Goal: Communication & Community: Answer question/provide support

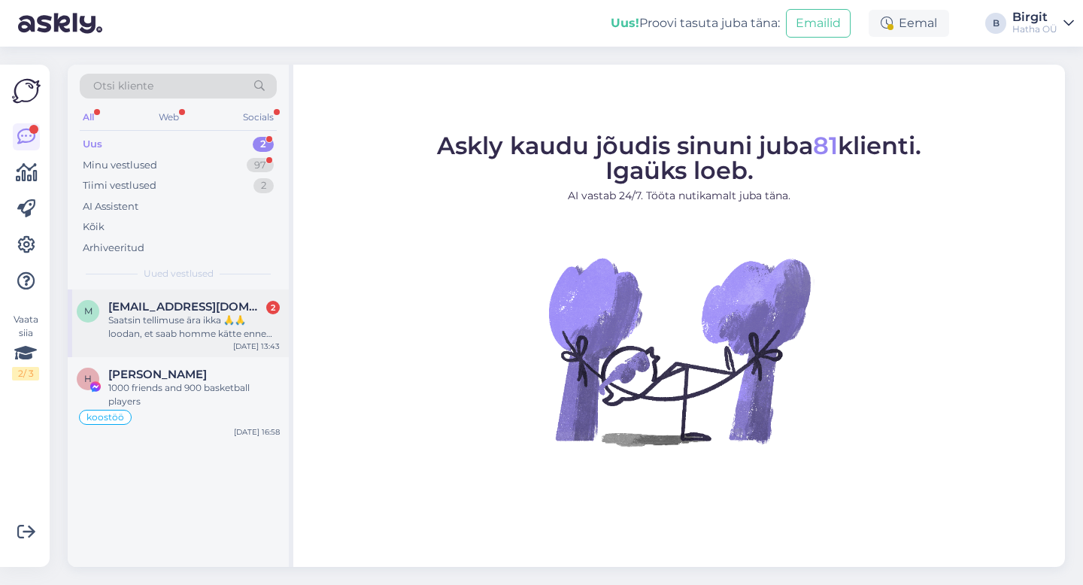
click at [221, 314] on div "Saatsin tellimuse ära ikka 🙏🙏 loodan, et saab homme kätte enne lendu!" at bounding box center [194, 327] width 172 height 27
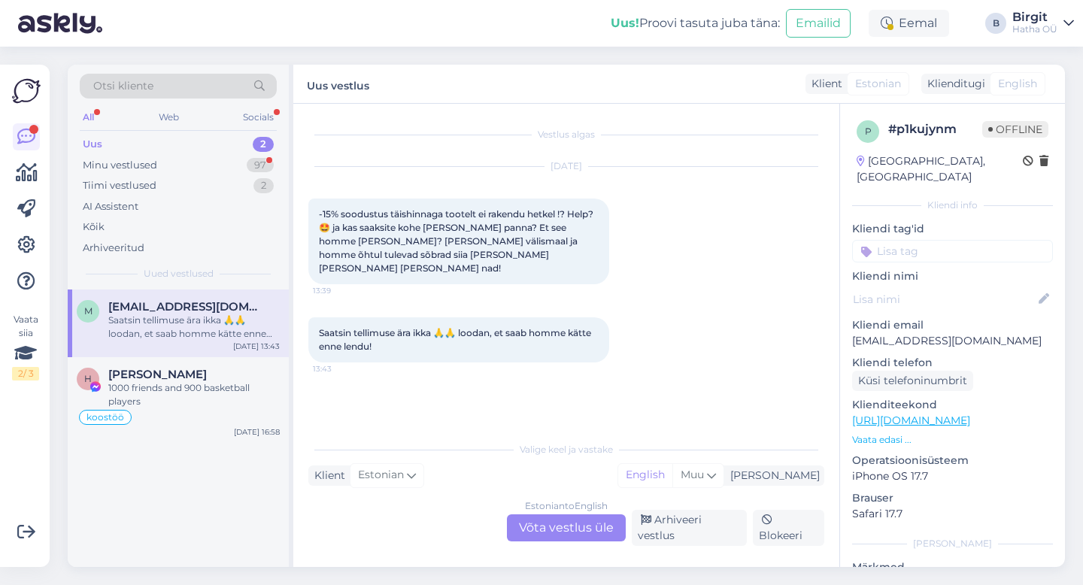
click at [578, 530] on div "Estonian to English Võta vestlus üle" at bounding box center [566, 528] width 119 height 27
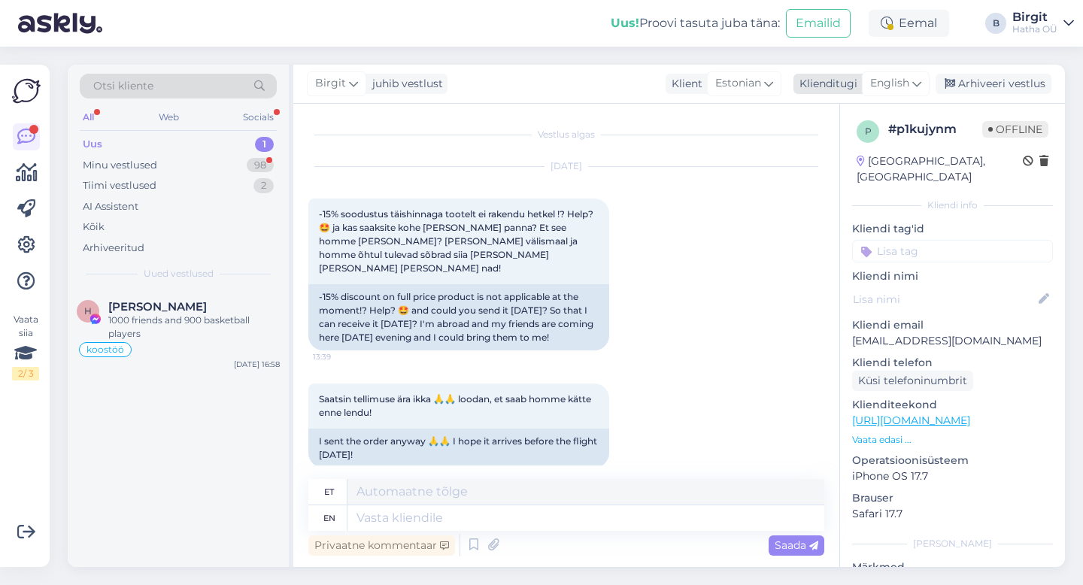
click at [891, 76] on span "English" at bounding box center [889, 83] width 39 height 17
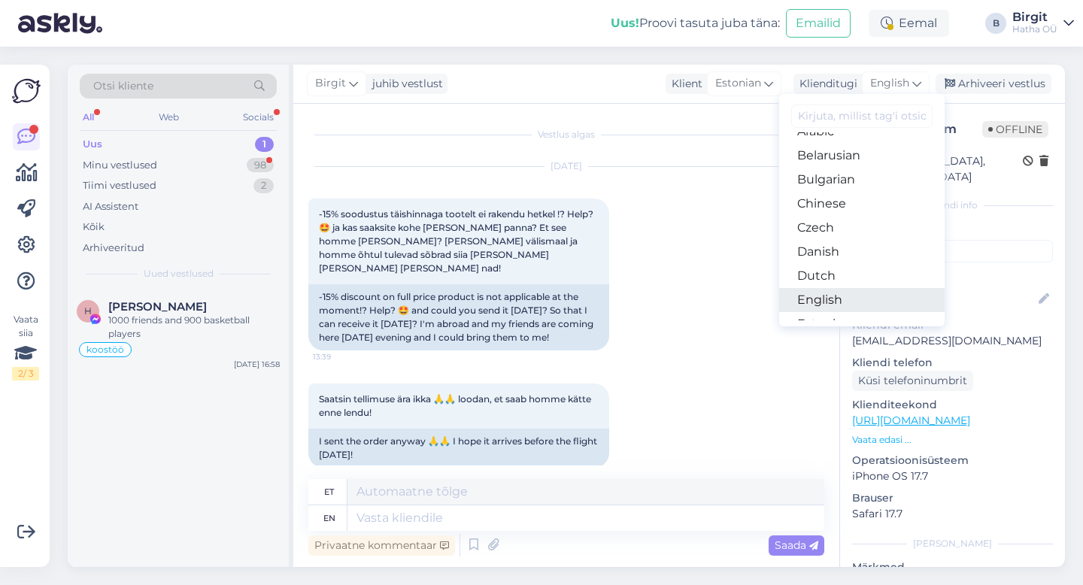
scroll to position [55, 0]
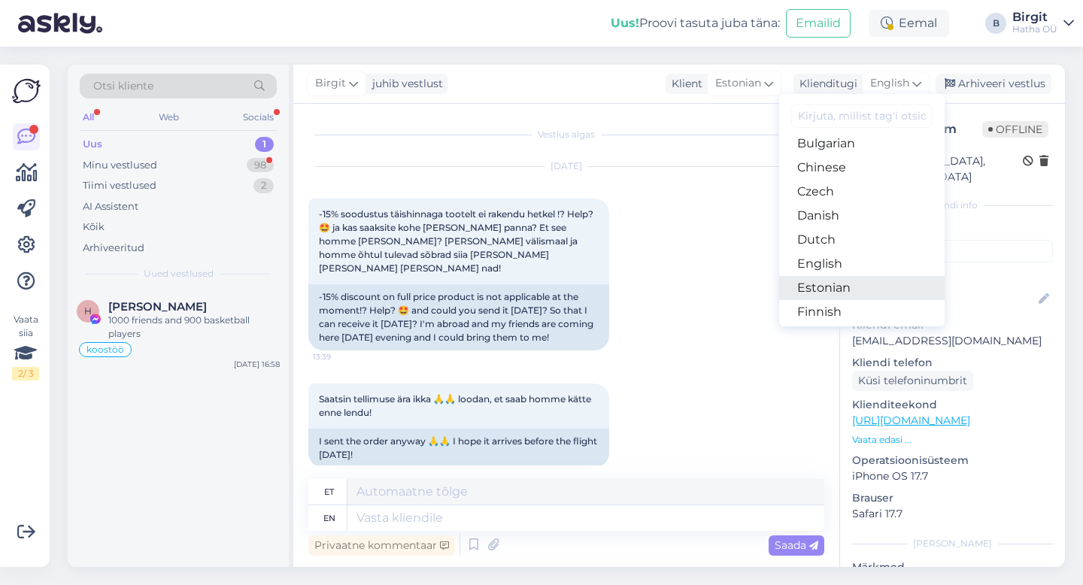
click at [842, 293] on link "Estonian" at bounding box center [862, 288] width 166 height 24
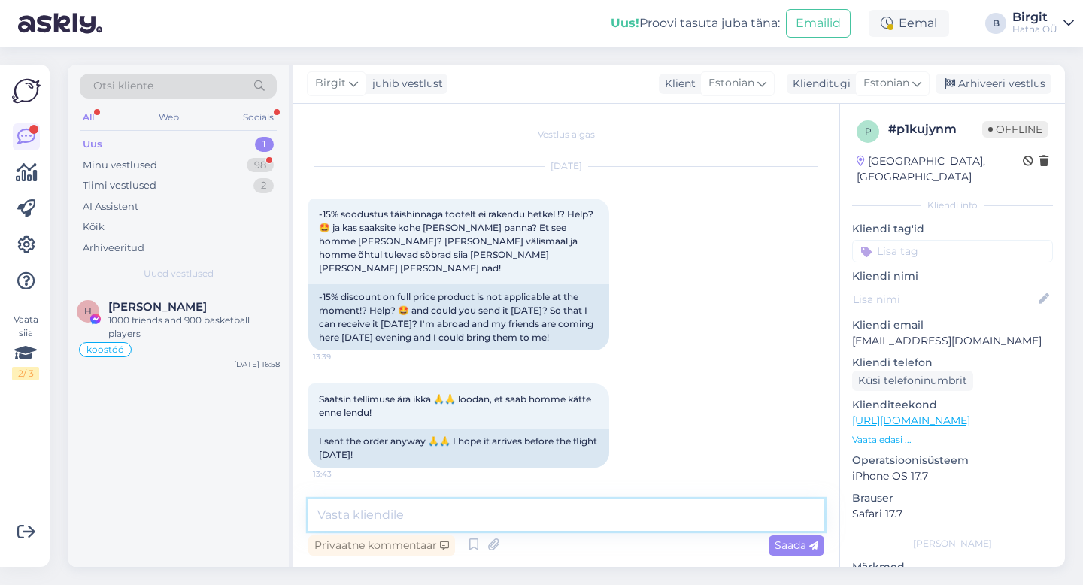
click at [427, 514] on textarea at bounding box center [566, 516] width 516 height 32
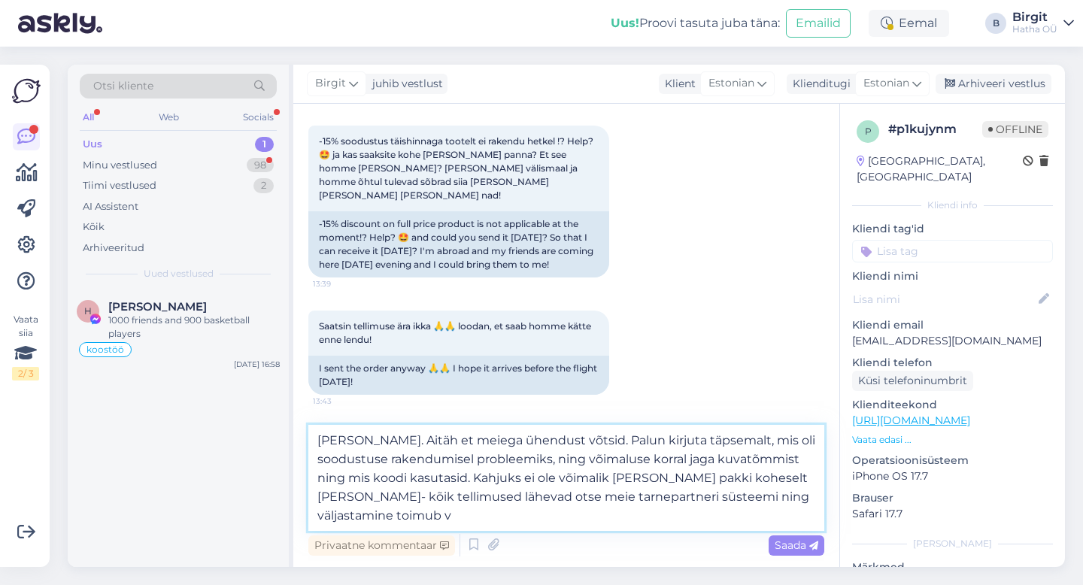
scroll to position [0, 0]
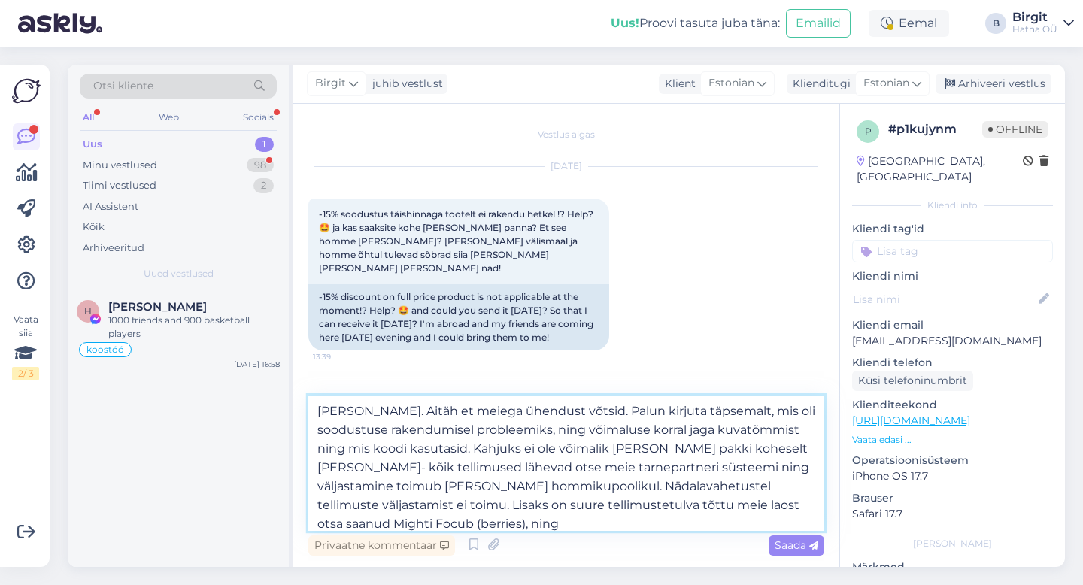
paste textarea "sinu pakk [PERSON_NAME] hiljemalt järgmise nädala jooksul."
paste textarea "Kui pakk laost väljub, saabub sinu meilile kinnitus koos jälgimisnumbriga. Kui …"
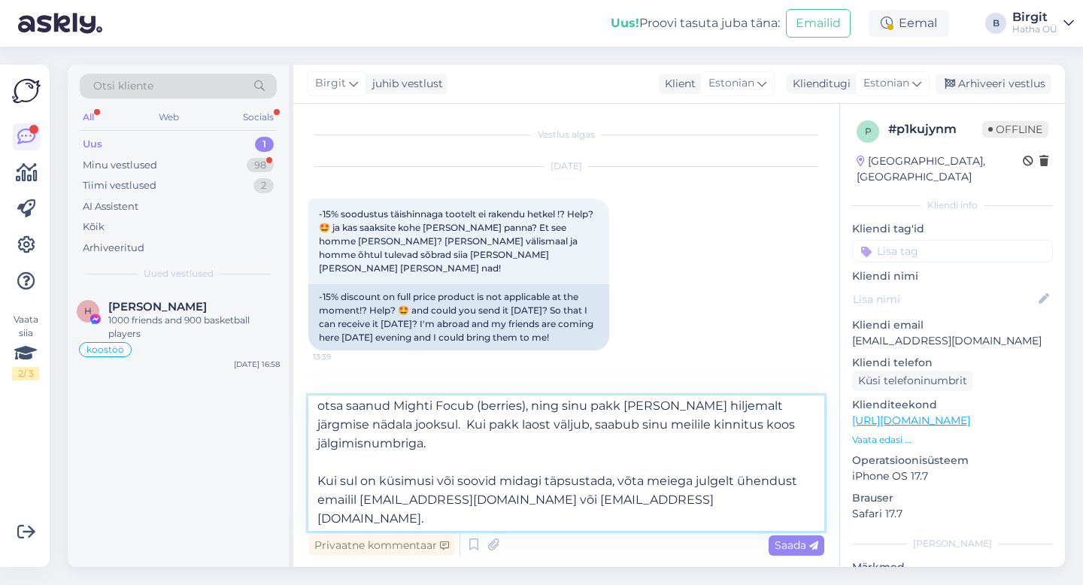
scroll to position [94, 0]
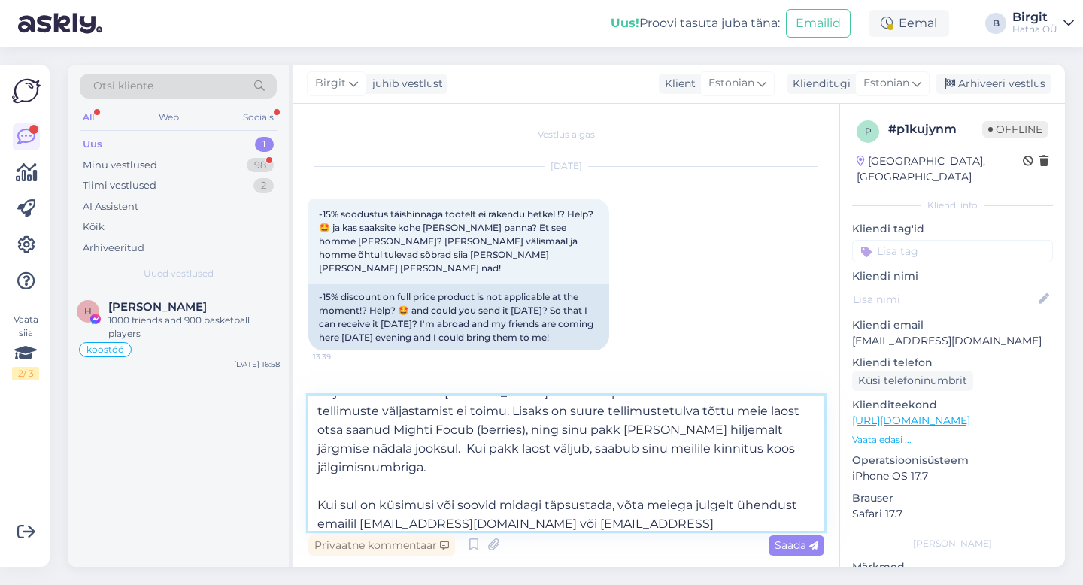
click at [317, 503] on textarea "[PERSON_NAME]. Aitäh et meiega ühendust võtsid. Palun kirjuta täpsemalt, mis ol…" at bounding box center [566, 463] width 516 height 135
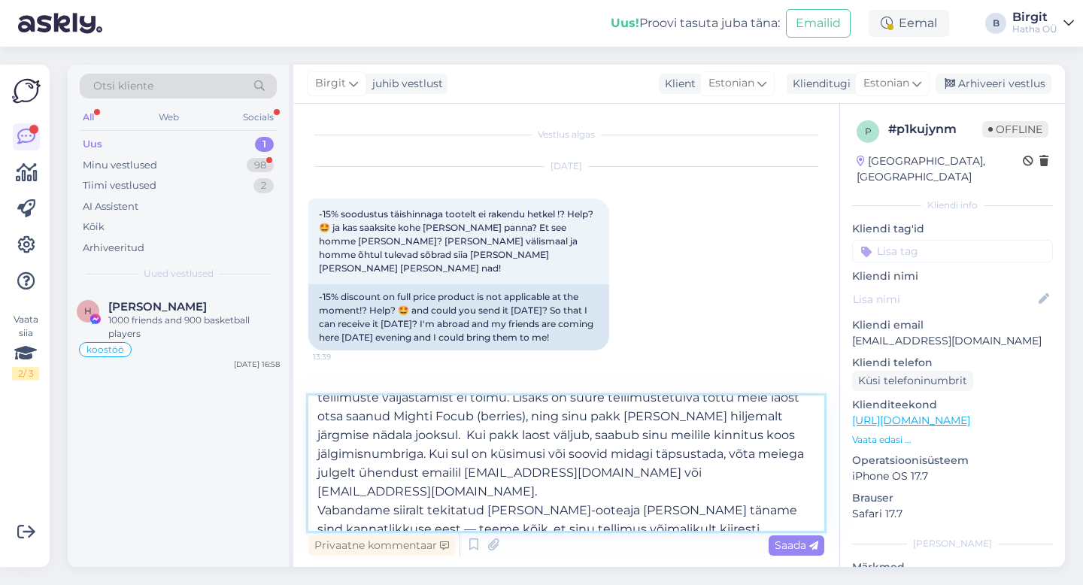
scroll to position [109, 0]
click at [408, 469] on textarea "[PERSON_NAME]. Aitäh et meiega ühendust võtsid. Palun kirjuta täpsemalt, mis ol…" at bounding box center [566, 463] width 516 height 135
drag, startPoint x: 510, startPoint y: 472, endPoint x: 811, endPoint y: 475, distance: 300.9
click at [811, 475] on textarea "[PERSON_NAME]. Aitäh et meiega ühendust võtsid. Palun kirjuta täpsemalt, mis ol…" at bounding box center [566, 463] width 516 height 135
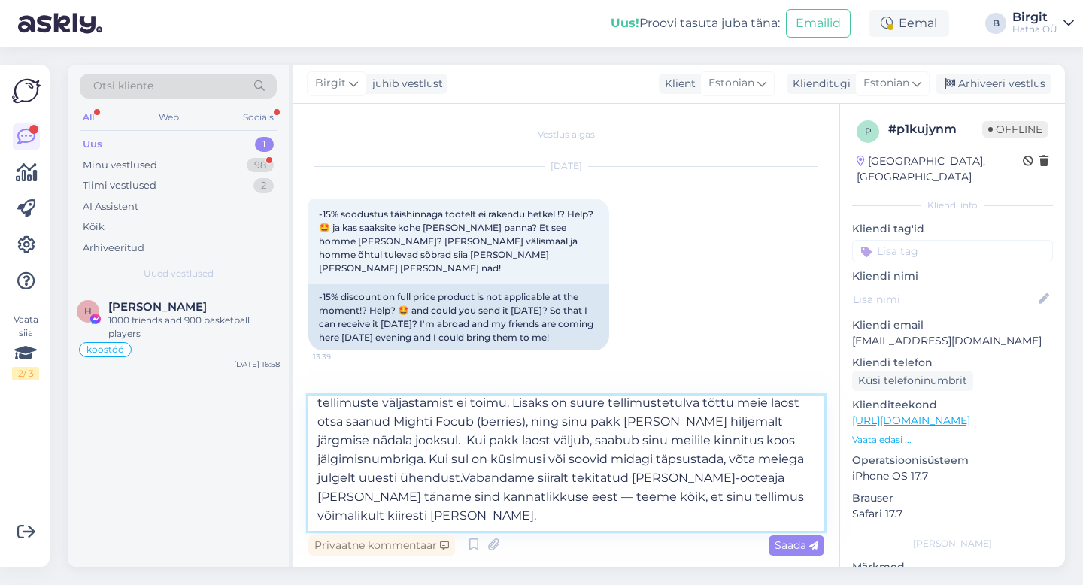
scroll to position [90, 0]
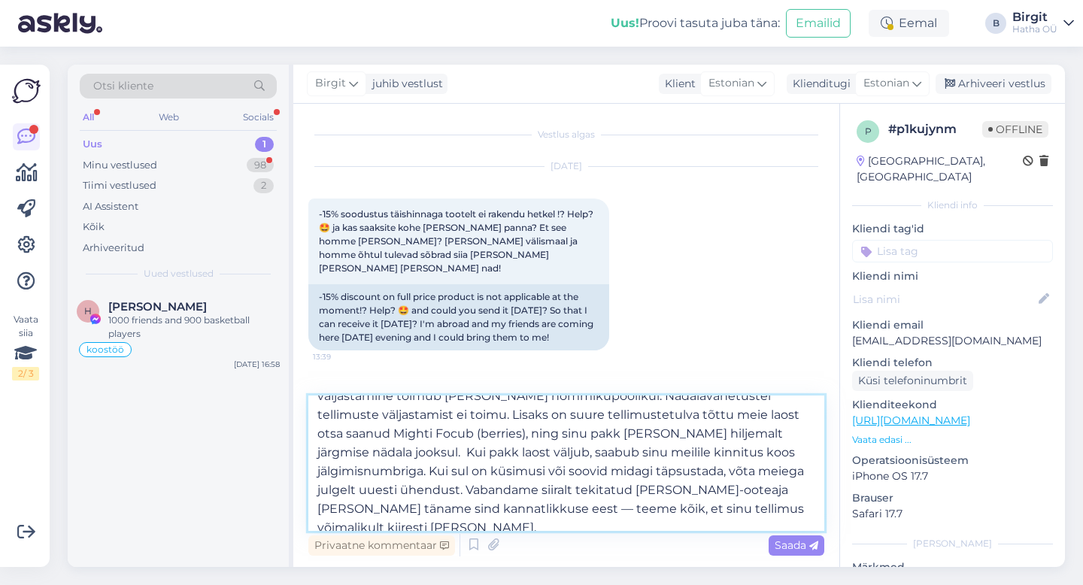
click at [584, 490] on textarea "[PERSON_NAME]. Aitäh et meiega ühendust võtsid. Palun kirjuta täpsemalt, mis ol…" at bounding box center [566, 463] width 516 height 135
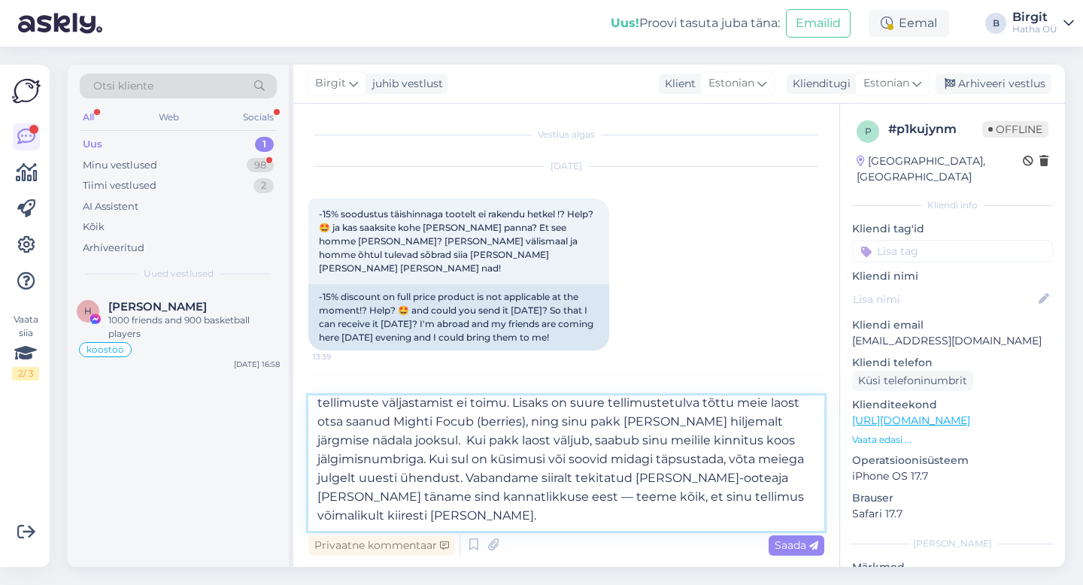
scroll to position [121, 0]
click at [457, 499] on textarea "[PERSON_NAME]. Aitäh et meiega ühendust võtsid. Palun kirjuta täpsemalt, mis ol…" at bounding box center [566, 463] width 516 height 135
type textarea "[PERSON_NAME]. Aitäh et meiega ühendust võtsid. Palun kirjuta täpsemalt, mis ol…"
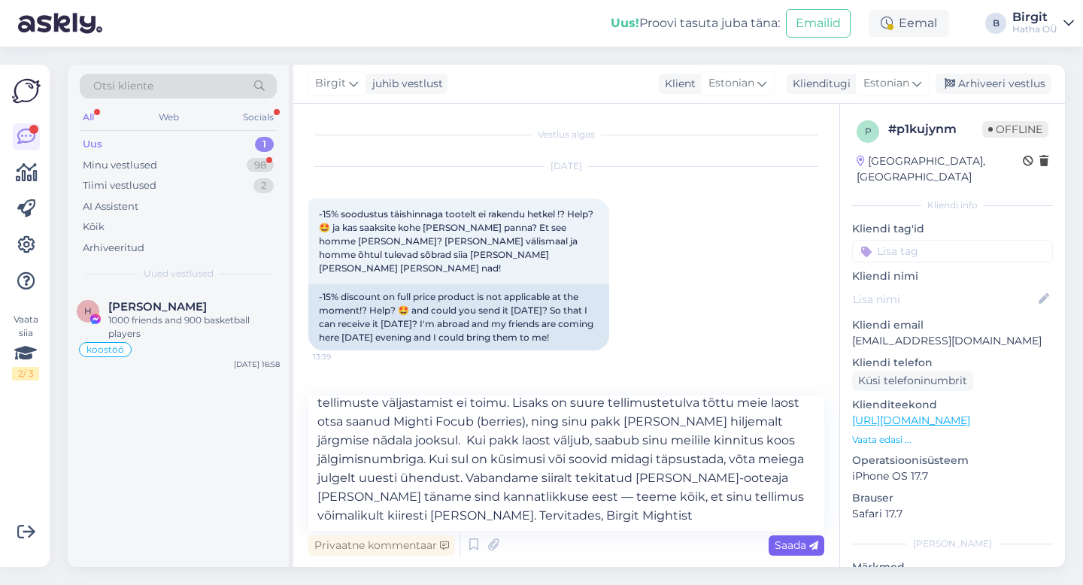
click at [788, 547] on span "Saada" at bounding box center [797, 546] width 44 height 14
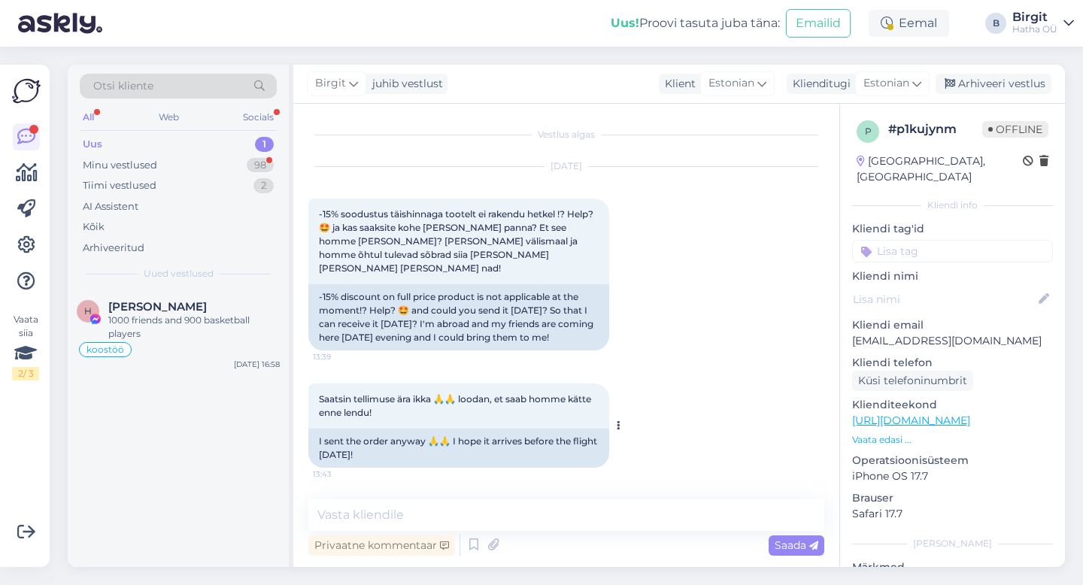
scroll to position [0, 0]
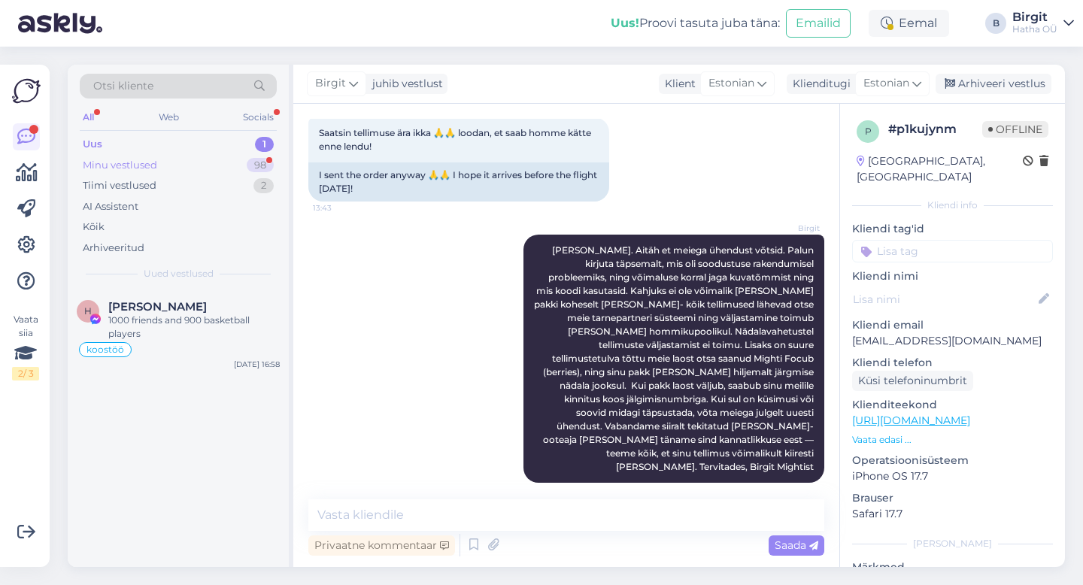
click at [157, 166] on div "Minu vestlused 98" at bounding box center [178, 165] width 197 height 21
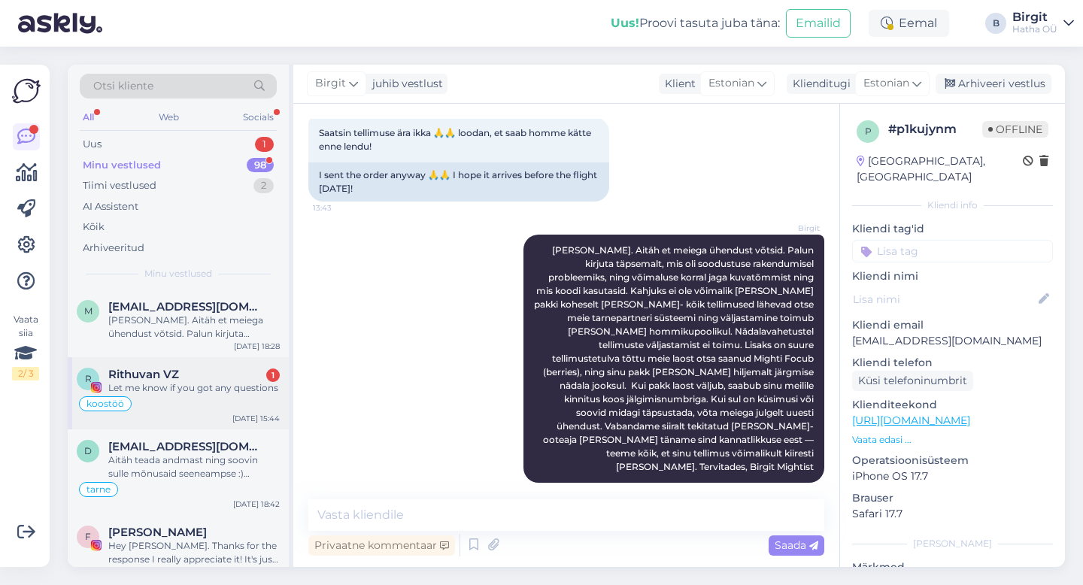
click at [172, 372] on span "Rithuvan VZ" at bounding box center [143, 375] width 71 height 14
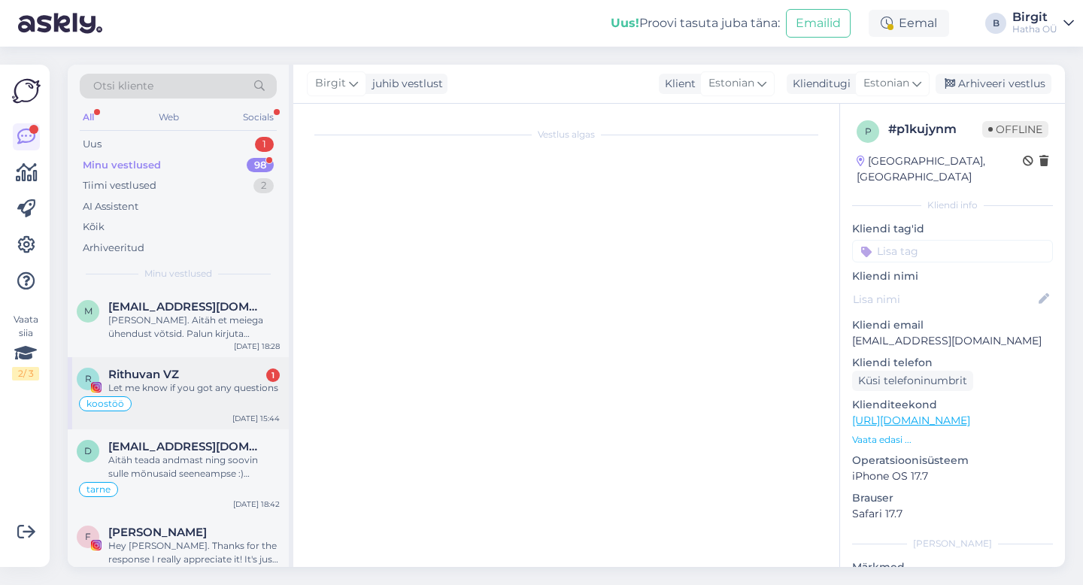
scroll to position [302, 0]
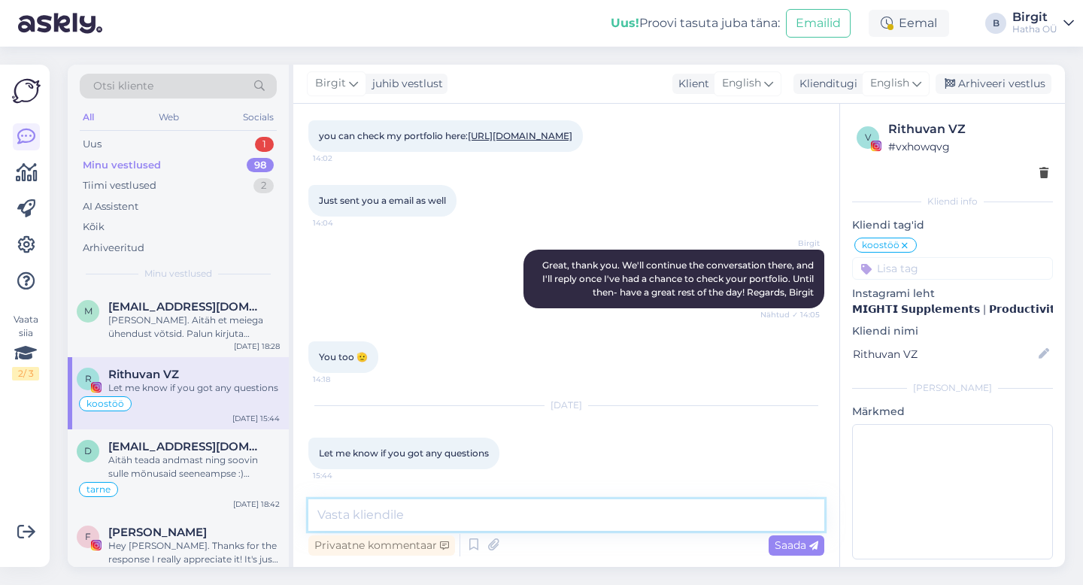
click at [463, 513] on textarea at bounding box center [566, 516] width 516 height 32
type textarea "Hey. Thank you, we will."
drag, startPoint x: 476, startPoint y: 514, endPoint x: 262, endPoint y: 506, distance: 214.5
click at [262, 506] on div "Otsi kliente All Web Socials Uus 1 Minu vestlused 98 Tiimi vestlused 2 AI Assis…" at bounding box center [567, 316] width 998 height 503
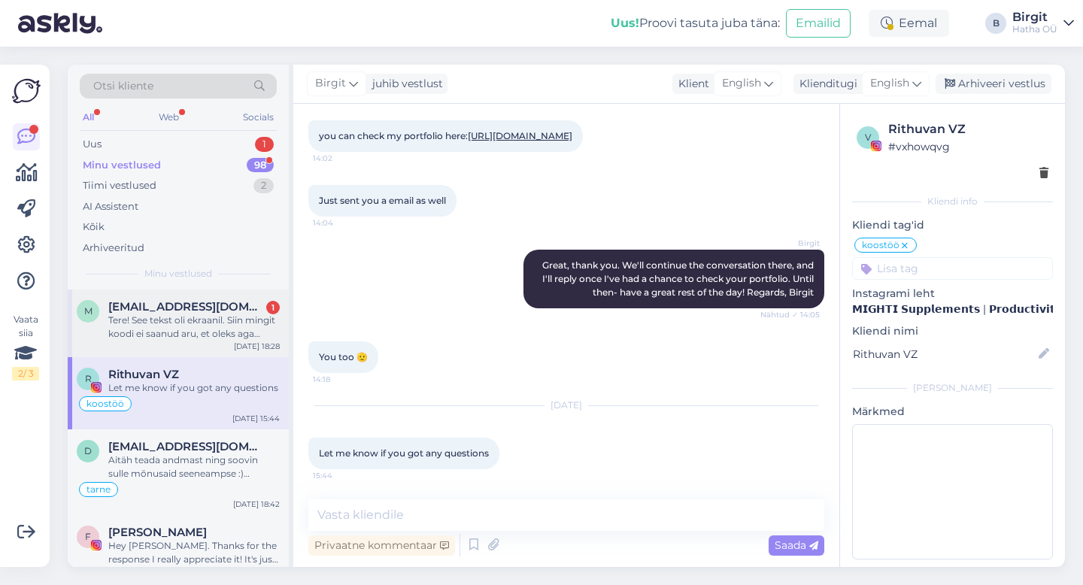
click at [188, 308] on span "[EMAIL_ADDRESS][DOMAIN_NAME]" at bounding box center [186, 307] width 156 height 14
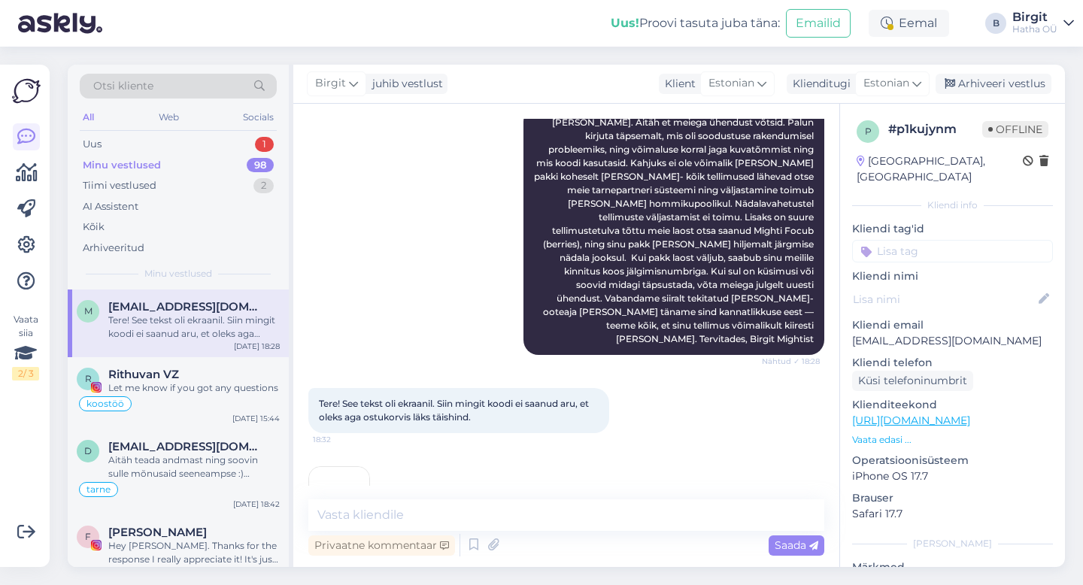
scroll to position [418, 0]
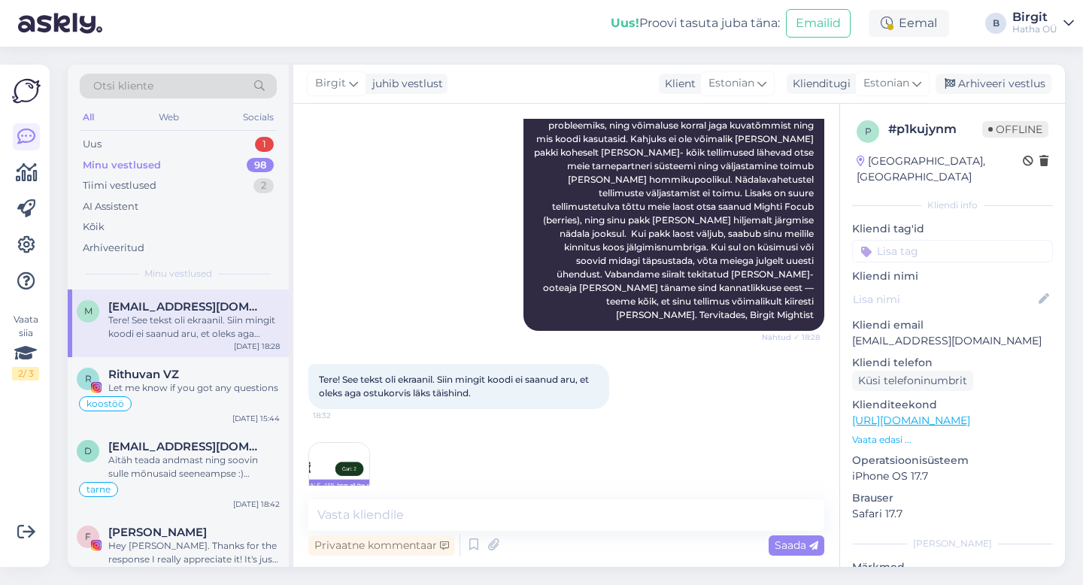
click at [316, 464] on img at bounding box center [339, 473] width 60 height 60
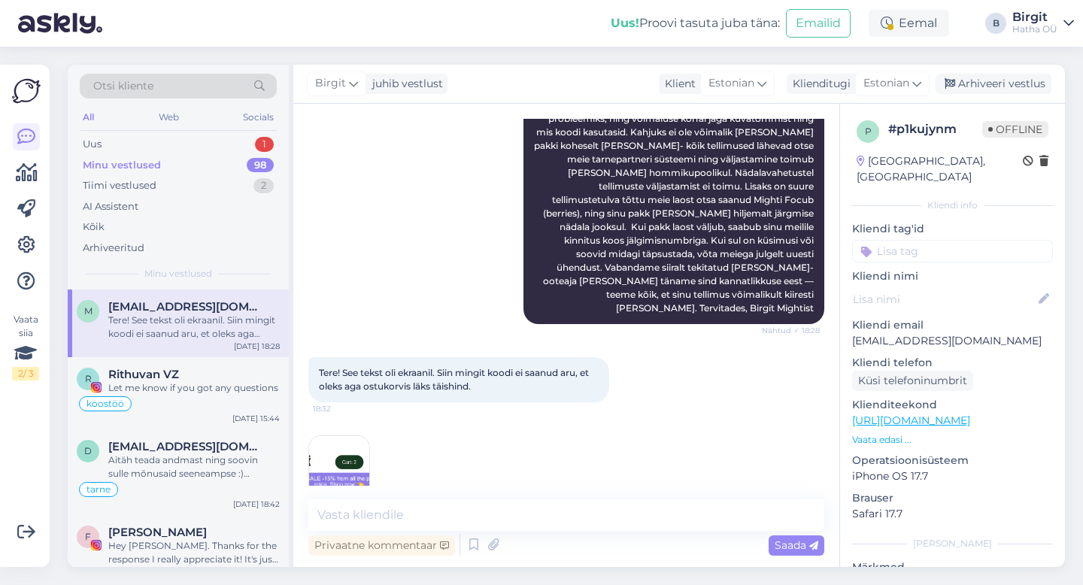
scroll to position [439, 0]
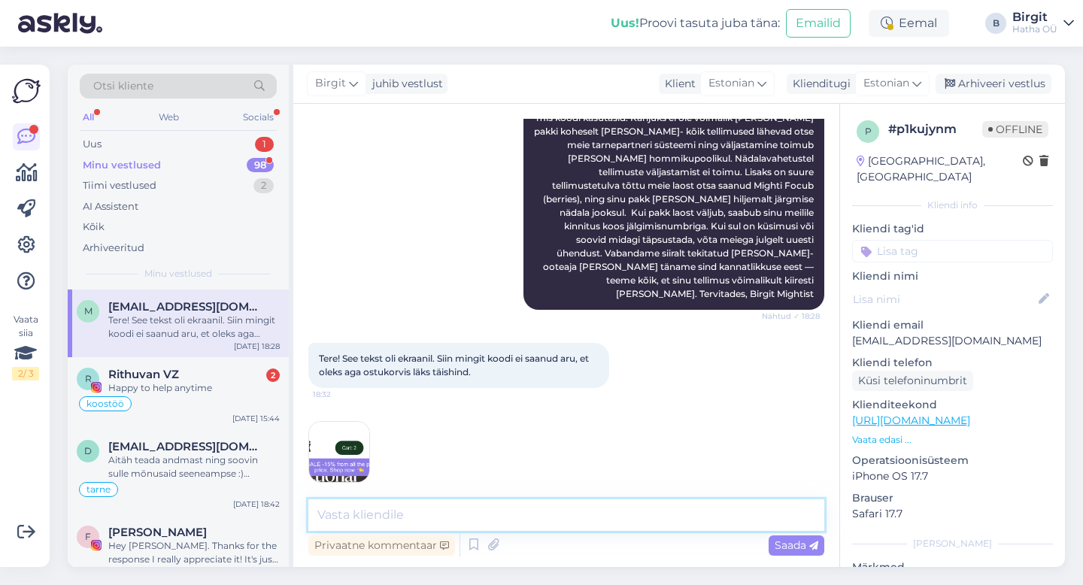
click at [429, 512] on textarea at bounding box center [566, 516] width 516 height 32
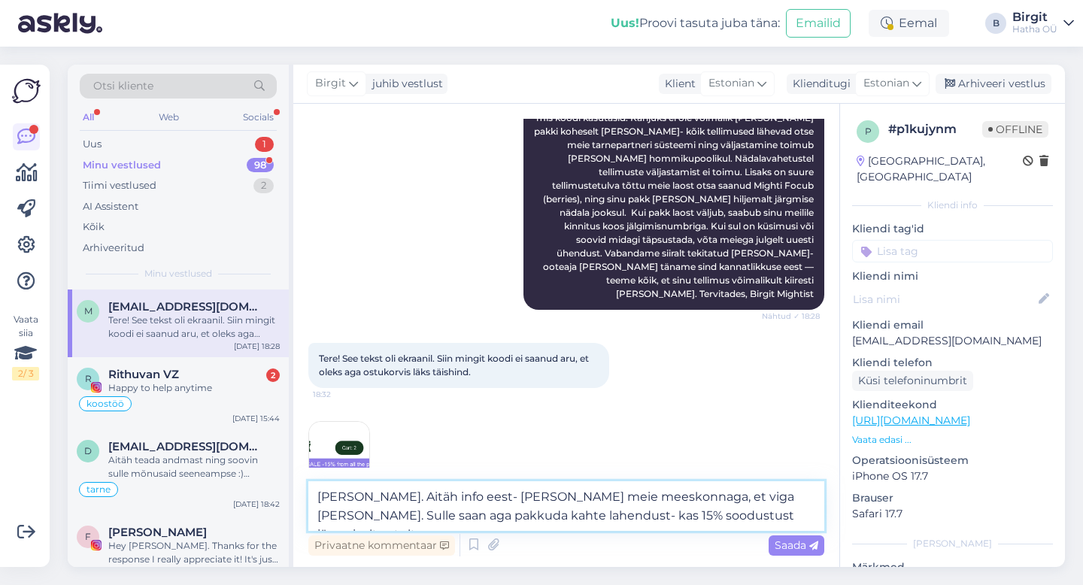
click at [465, 515] on textarea "[PERSON_NAME]. Aitäh info eest- [PERSON_NAME] meie meeskonnaga, et viga [PERSON…" at bounding box center [566, 506] width 516 height 50
click at [490, 515] on textarea "[PERSON_NAME]. Aitäh info eest- [PERSON_NAME] meie meeskonnaga, et viga [PERSON…" at bounding box center [566, 506] width 516 height 50
click at [536, 521] on textarea "[PERSON_NAME]. Aitäh info eest- [PERSON_NAME] meie meeskonnaga, et viga [PERSON…" at bounding box center [566, 506] width 516 height 50
click at [734, 518] on textarea "[PERSON_NAME]. Aitäh info eest- [PERSON_NAME] meie meeskonnaga, et viga [PERSON…" at bounding box center [566, 506] width 516 height 50
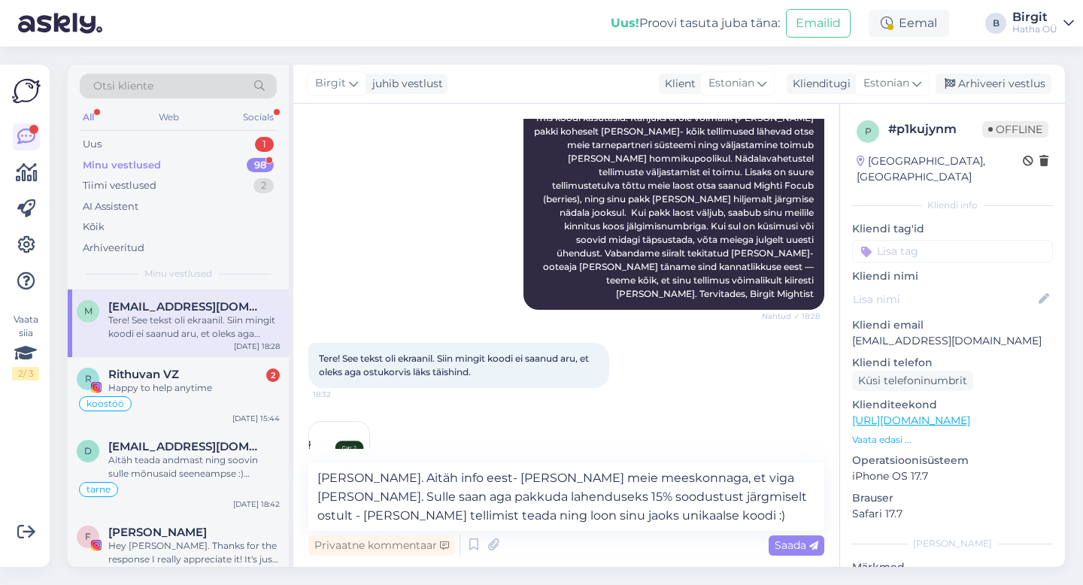
click at [915, 254] on input at bounding box center [952, 251] width 201 height 23
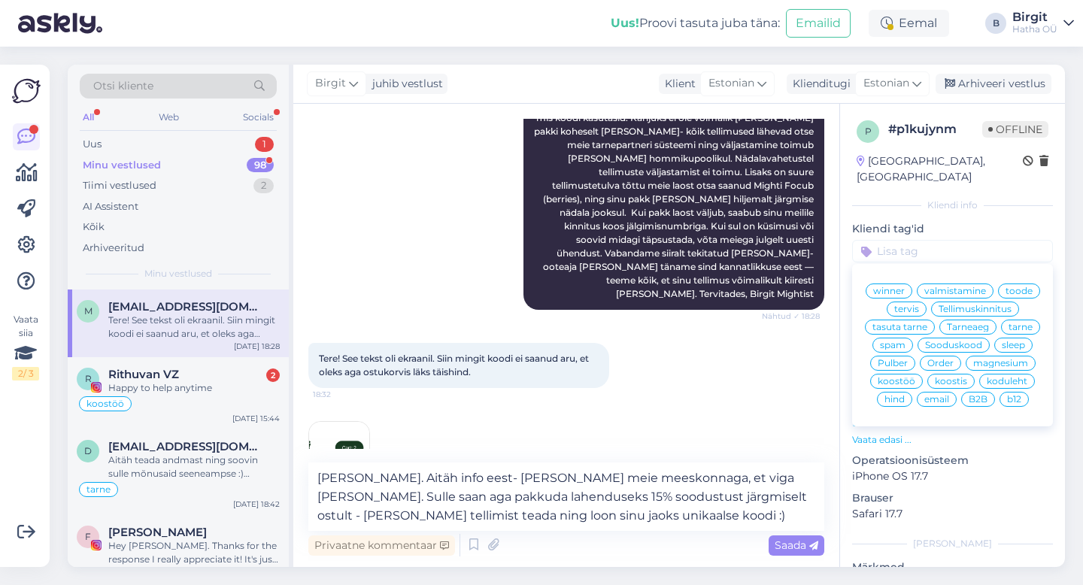
click at [947, 332] on span "Tarneaeg" at bounding box center [968, 327] width 42 height 9
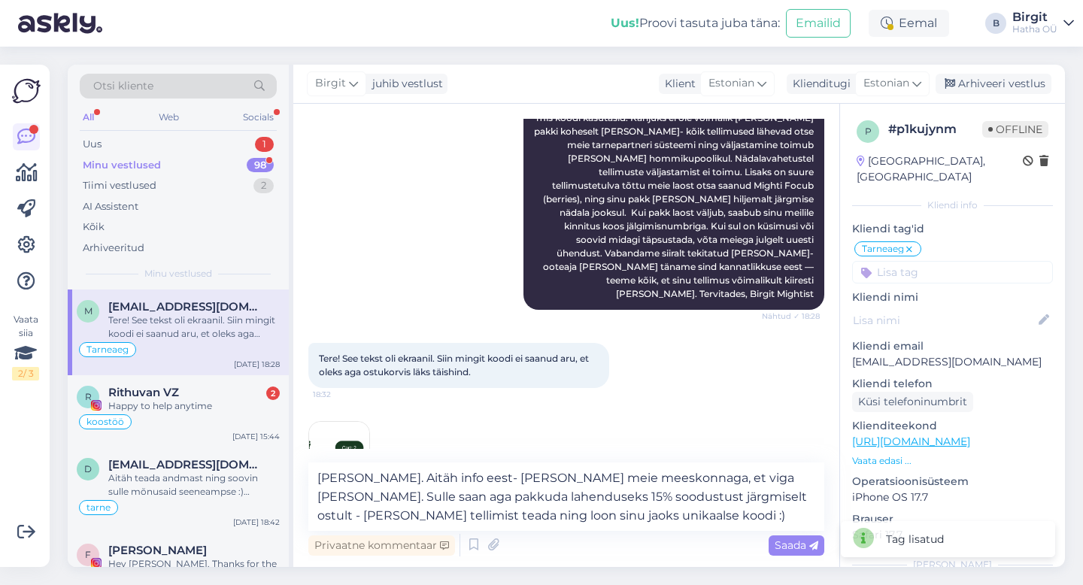
click at [934, 266] on input at bounding box center [952, 272] width 201 height 23
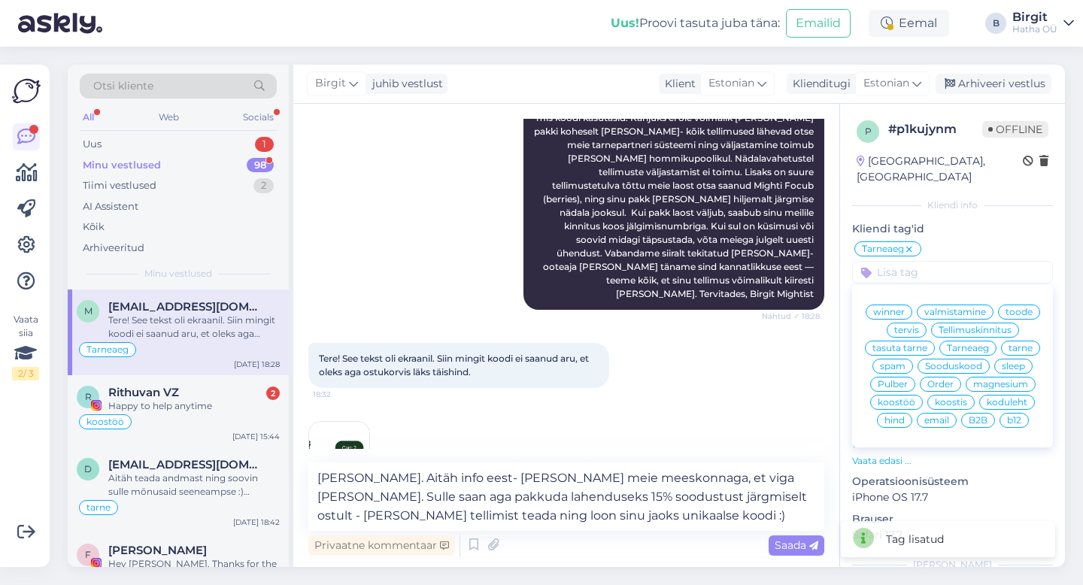
click at [925, 371] on span "Sooduskood" at bounding box center [953, 366] width 57 height 9
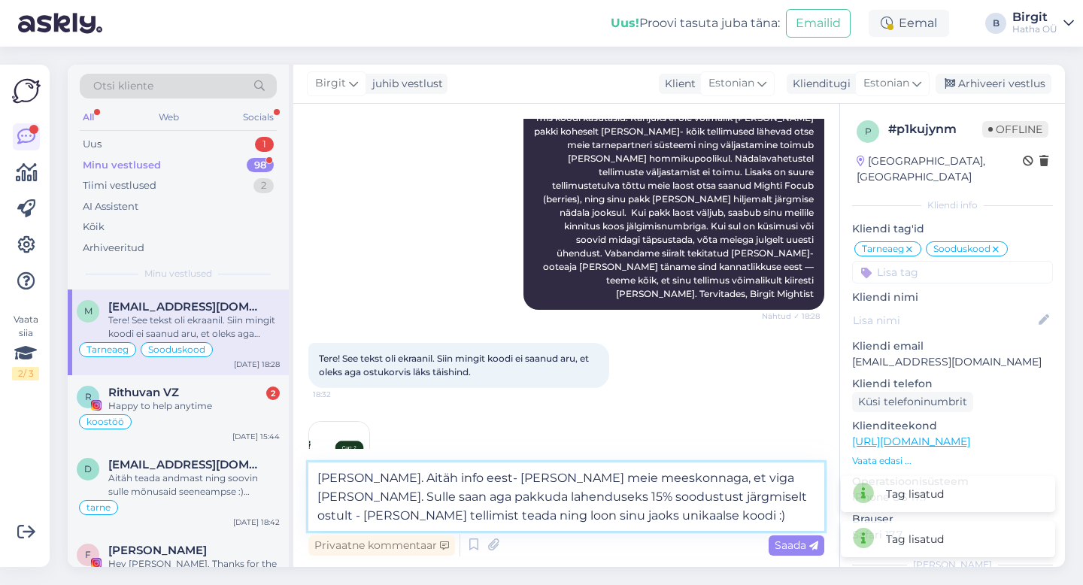
click at [658, 513] on textarea "[PERSON_NAME]. Aitäh info eest- [PERSON_NAME] meie meeskonnaga, et viga [PERSON…" at bounding box center [566, 497] width 516 height 68
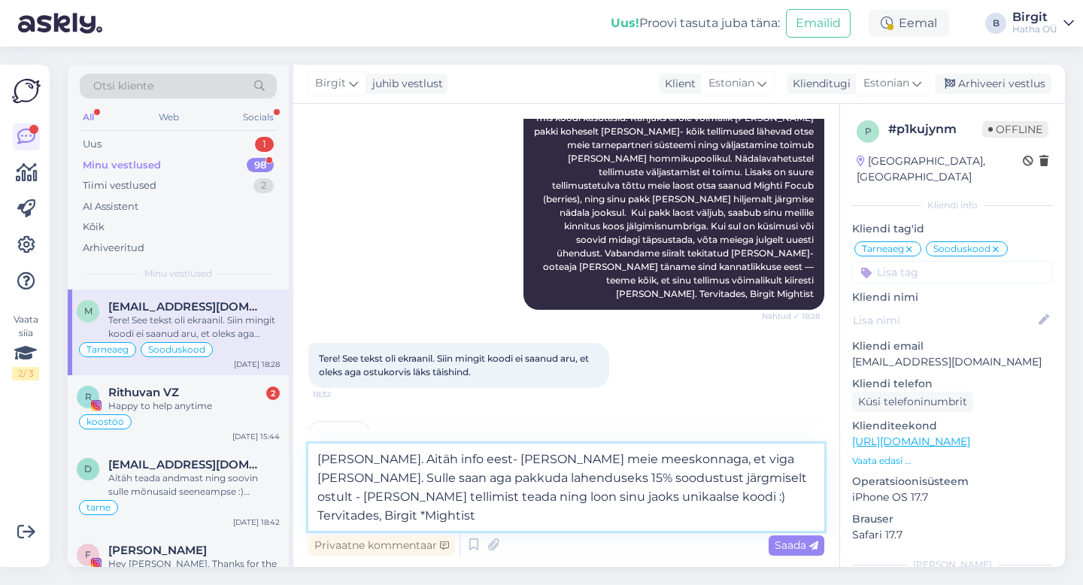
click at [743, 496] on textarea "[PERSON_NAME]. Aitäh info eest- [PERSON_NAME] meie meeskonnaga, et viga [PERSON…" at bounding box center [566, 487] width 516 height 87
click at [795, 500] on textarea "[PERSON_NAME]. Aitäh info eest- [PERSON_NAME] meie meeskonnaga, et viga [PERSON…" at bounding box center [566, 487] width 516 height 87
drag, startPoint x: 430, startPoint y: 479, endPoint x: 507, endPoint y: 480, distance: 76.7
click at [507, 480] on textarea "[PERSON_NAME]. Aitäh info eest- [PERSON_NAME] meie meeskonnaga, et viga [PERSON…" at bounding box center [566, 487] width 516 height 87
click at [571, 478] on textarea "[PERSON_NAME]. Aitäh info eest- [PERSON_NAME] meie meeskonnaga, et viga [PERSON…" at bounding box center [566, 487] width 516 height 87
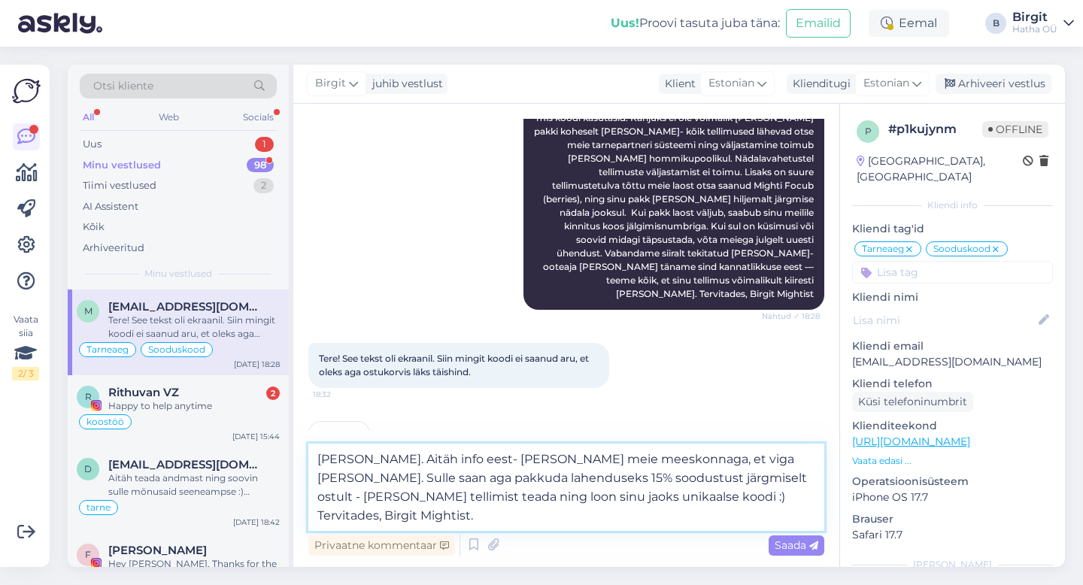
click at [798, 495] on textarea "[PERSON_NAME]. Aitäh info eest- [PERSON_NAME] meie meeskonnaga, et viga [PERSON…" at bounding box center [566, 487] width 516 height 87
type textarea "[PERSON_NAME]. Aitäh info eest- [PERSON_NAME] meie meeskonnaga, et viga [PERSON…"
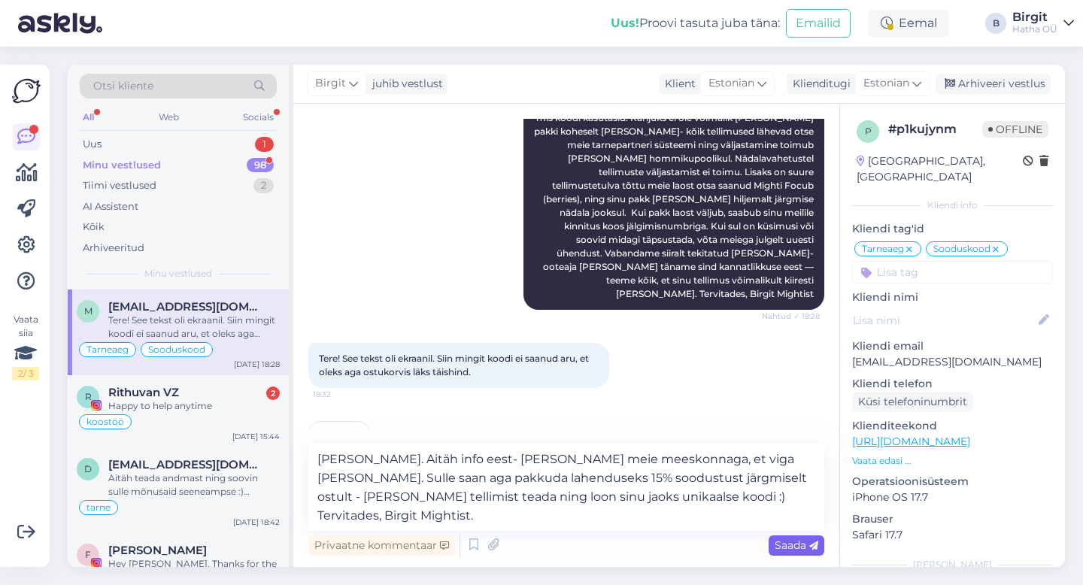
click at [800, 545] on span "Saada" at bounding box center [797, 546] width 44 height 14
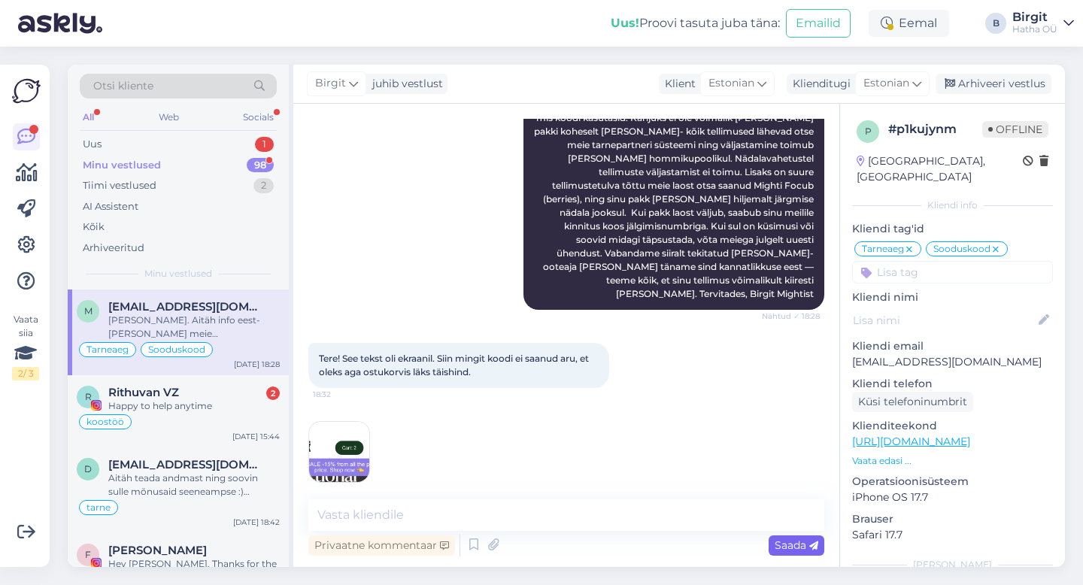
scroll to position [558, 0]
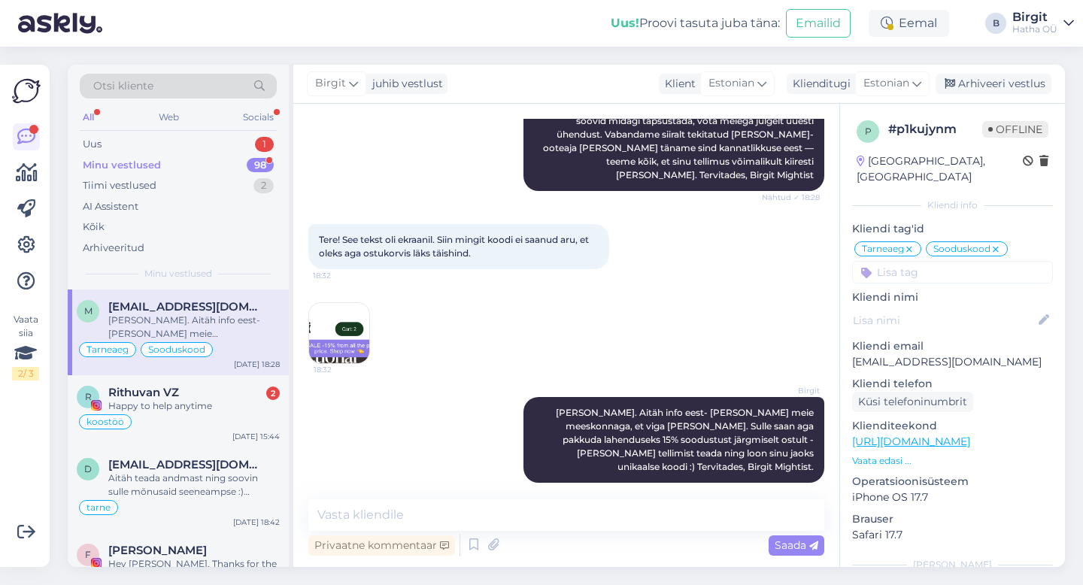
click at [343, 307] on img at bounding box center [339, 333] width 60 height 60
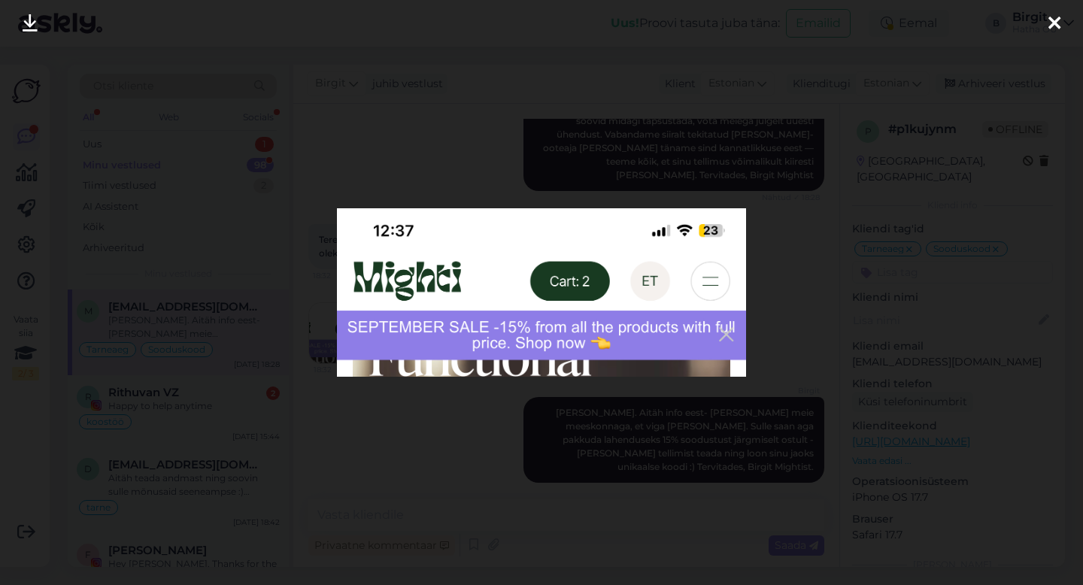
click at [788, 225] on div at bounding box center [541, 292] width 1083 height 585
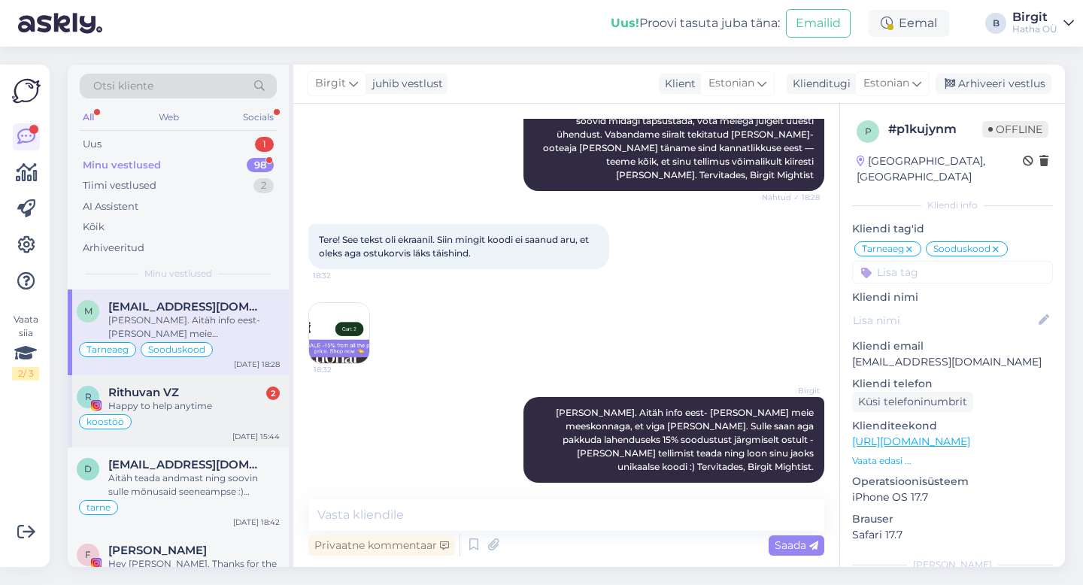
click at [166, 404] on div "Happy to help anytime" at bounding box center [194, 406] width 172 height 14
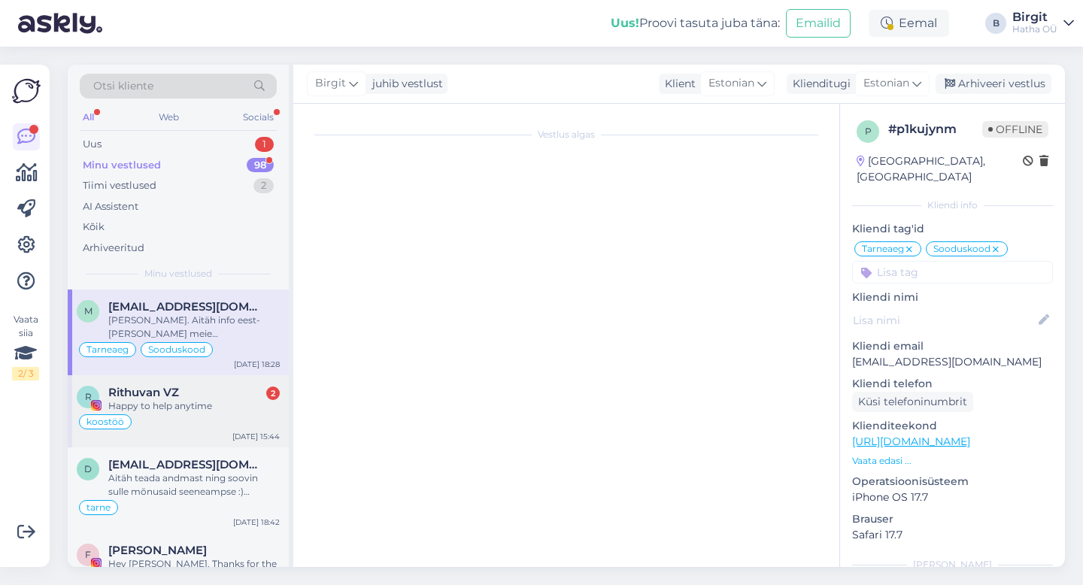
scroll to position [432, 0]
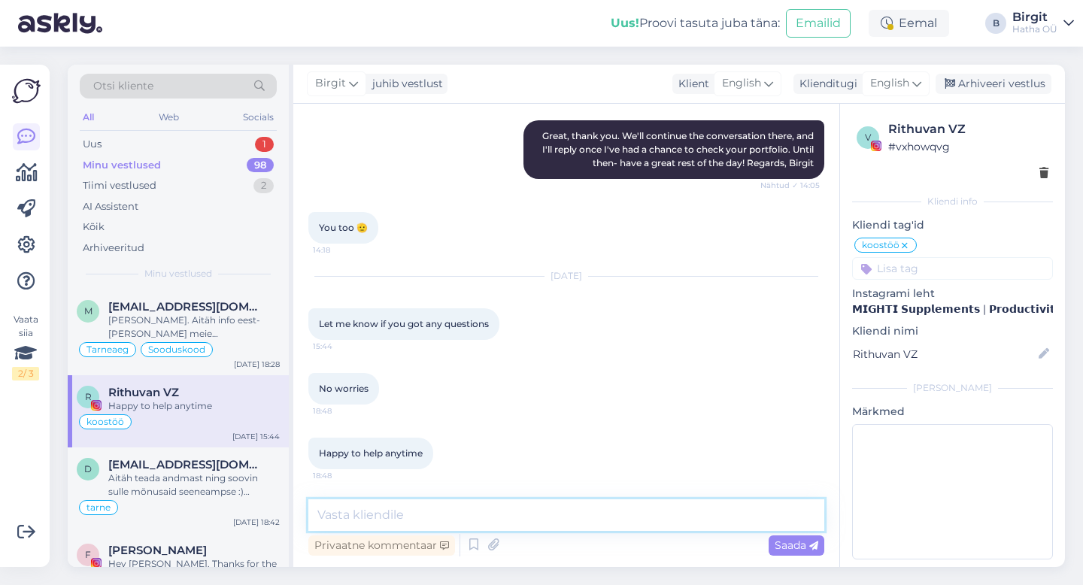
click at [487, 517] on textarea at bounding box center [566, 516] width 516 height 32
type textarea "Thank you, and have a wonderful weekend! Birgit from [GEOGRAPHIC_DATA]."
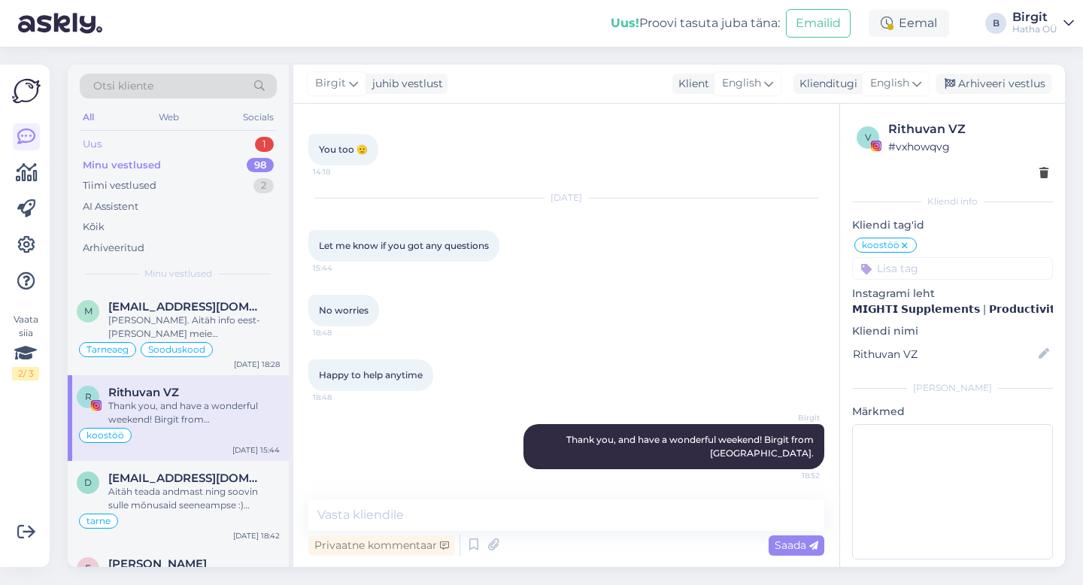
click at [142, 139] on div "Uus 1" at bounding box center [178, 144] width 197 height 21
